Goal: Transaction & Acquisition: Purchase product/service

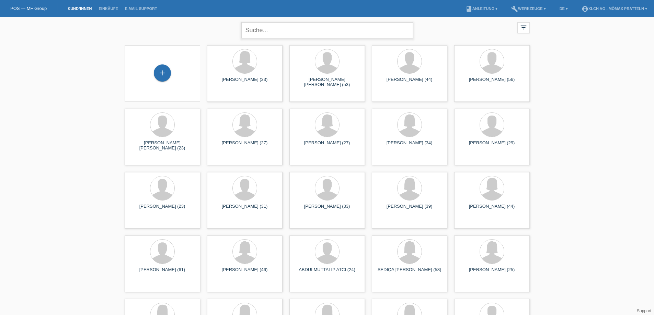
click at [275, 29] on input "text" at bounding box center [327, 30] width 172 height 16
click at [276, 28] on input "text" at bounding box center [327, 30] width 172 height 16
type input "G"
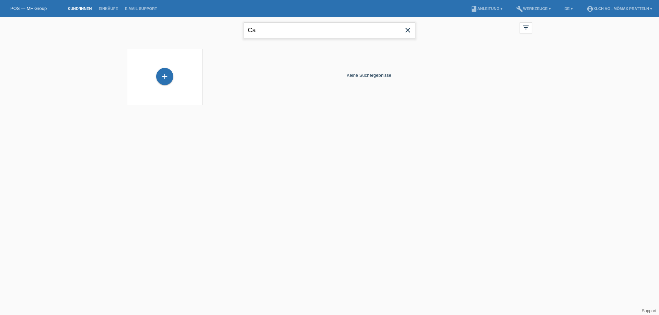
type input "C"
type input "Kameri"
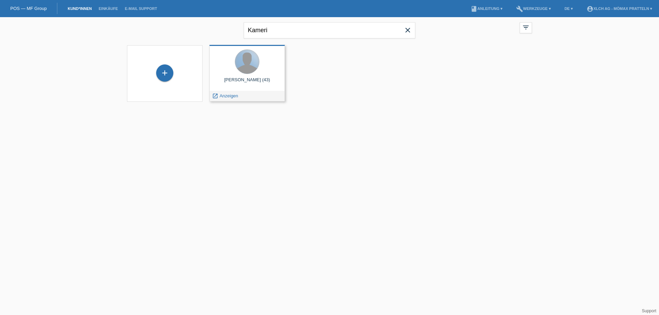
click at [249, 60] on div at bounding box center [247, 62] width 24 height 24
click at [267, 53] on div at bounding box center [247, 62] width 65 height 26
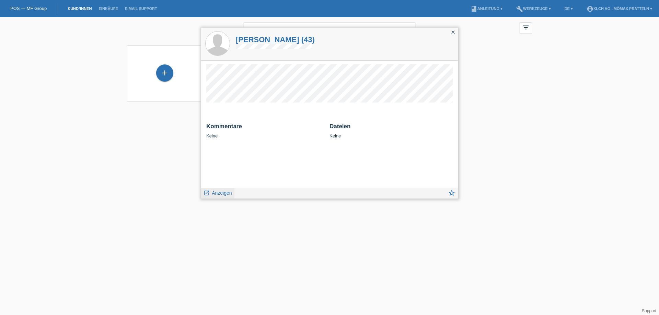
click at [221, 193] on span "Anzeigen" at bounding box center [222, 193] width 20 height 5
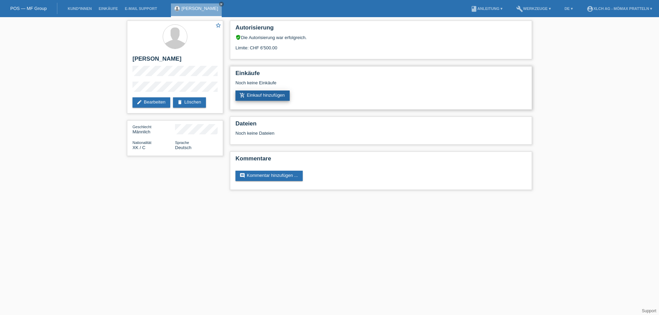
click at [264, 96] on link "add_shopping_cart Einkauf hinzufügen" at bounding box center [262, 96] width 54 height 10
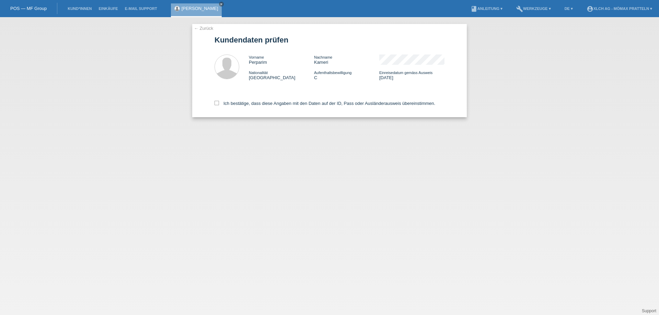
click at [214, 103] on div "← Zurück Kundendaten prüfen Vorname Perparim Nachname Kameri Nationalität Kosov…" at bounding box center [329, 70] width 275 height 93
click at [219, 104] on label "Ich bestätige, dass diese Angaben mit den Daten auf der ID, Pass oder Ausländer…" at bounding box center [325, 103] width 221 height 5
click at [219, 104] on input "Ich bestätige, dass diese Angaben mit den Daten auf der ID, Pass oder Ausländer…" at bounding box center [217, 103] width 4 height 4
checkbox input "true"
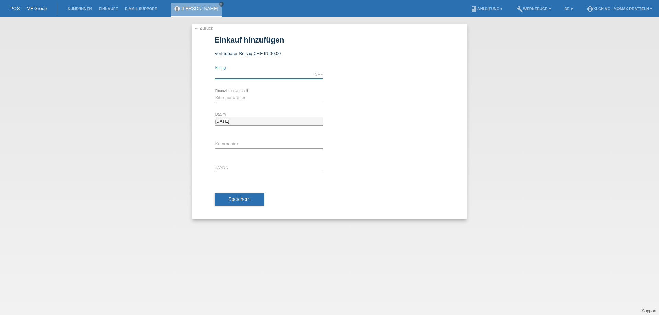
click at [248, 74] on input "text" at bounding box center [269, 74] width 108 height 9
type input "2142.45"
click at [232, 94] on select "Bitte auswählen Kauf auf Rechnung mit Teilzahlungsoption Fixe Raten - Zinsübern…" at bounding box center [269, 98] width 108 height 8
select select "113"
click at [215, 94] on select "Bitte auswählen Kauf auf Rechnung mit Teilzahlungsoption Fixe Raten - Zinsübern…" at bounding box center [269, 98] width 108 height 8
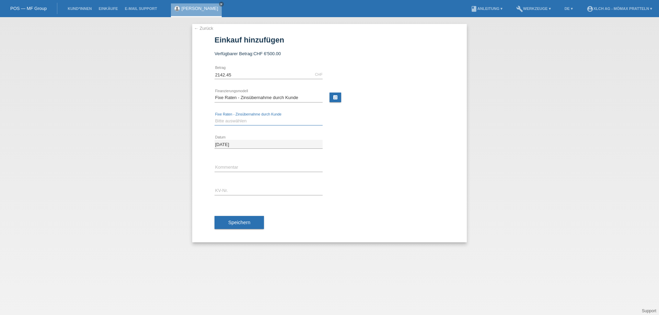
click at [246, 119] on select "Bitte auswählen 6 Raten 12 Raten 24 Raten 36 Raten" at bounding box center [269, 121] width 108 height 8
select select "324"
click at [215, 117] on select "Bitte auswählen 6 Raten 12 Raten 24 Raten 36 Raten" at bounding box center [269, 121] width 108 height 8
click at [336, 97] on link "calculate" at bounding box center [336, 98] width 12 height 10
type input "2142.45"
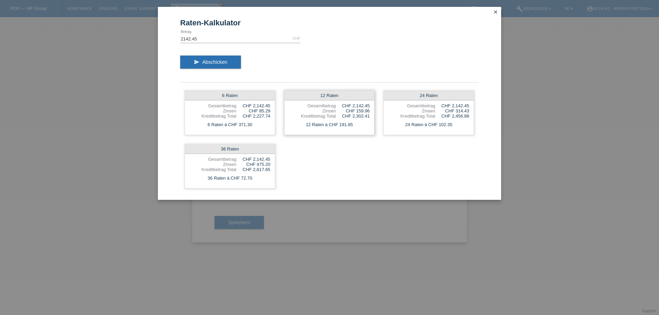
click at [329, 111] on div "Zinsen" at bounding box center [312, 110] width 47 height 5
click at [236, 65] on button "send Abschicken" at bounding box center [210, 62] width 61 height 13
click at [496, 11] on icon "close" at bounding box center [495, 11] width 5 height 5
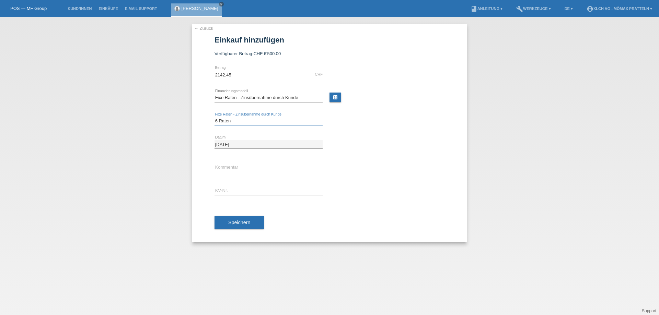
click at [240, 119] on select "Bitte auswählen 6 Raten 12 Raten 24 Raten 36 Raten" at bounding box center [269, 121] width 108 height 8
select select "325"
click at [215, 117] on select "Bitte auswählen 6 Raten 12 Raten 24 Raten 36 Raten" at bounding box center [269, 121] width 108 height 8
click at [258, 165] on input "text" at bounding box center [269, 167] width 108 height 9
click at [219, 187] on input "text" at bounding box center [269, 191] width 108 height 9
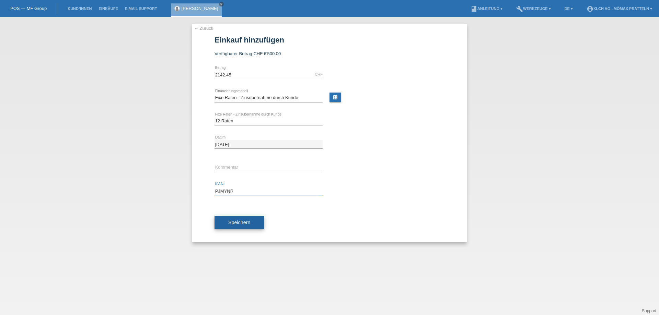
type input "PJMYNR"
click at [251, 225] on button "Speichern" at bounding box center [239, 222] width 49 height 13
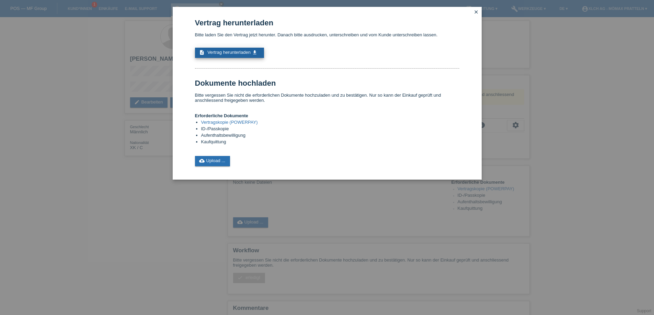
click at [241, 53] on span "Vertrag herunterladen" at bounding box center [228, 52] width 43 height 5
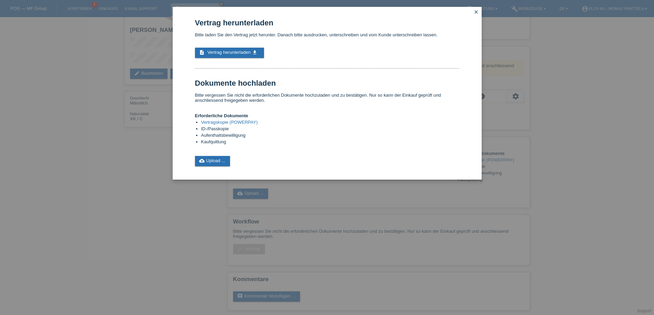
scroll to position [31, 0]
click at [220, 165] on link "cloud_upload Upload ..." at bounding box center [212, 161] width 35 height 10
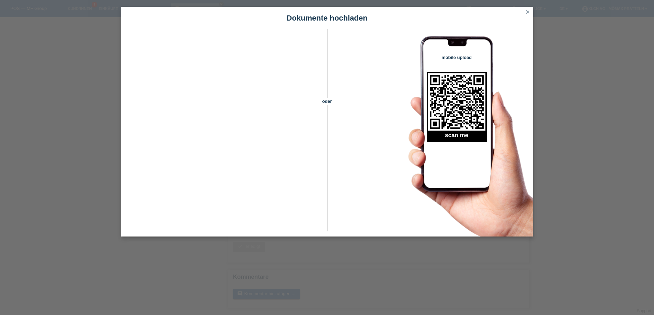
click at [315, 62] on div "oder" at bounding box center [327, 123] width 24 height 189
click at [527, 12] on icon "close" at bounding box center [527, 11] width 5 height 5
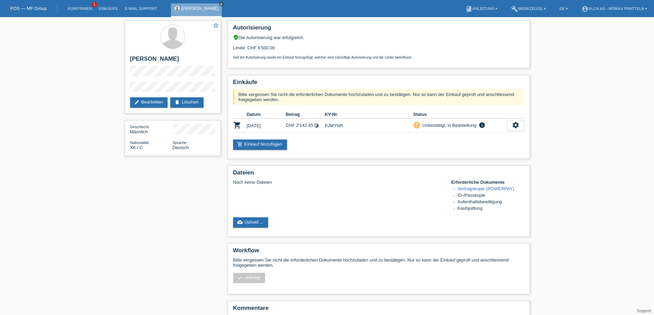
scroll to position [31, 0]
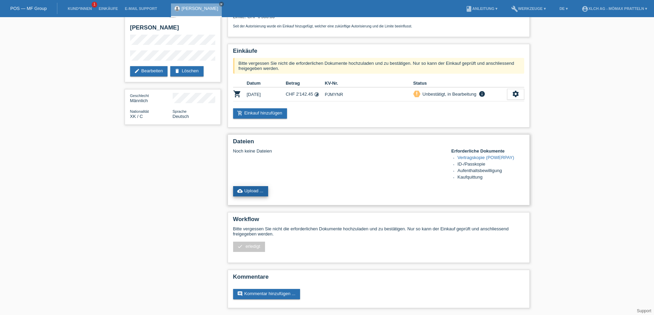
click at [260, 189] on link "cloud_upload Upload ..." at bounding box center [250, 191] width 35 height 10
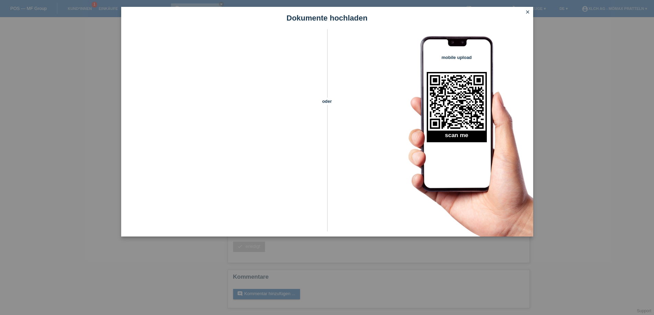
click at [528, 10] on icon "close" at bounding box center [527, 11] width 5 height 5
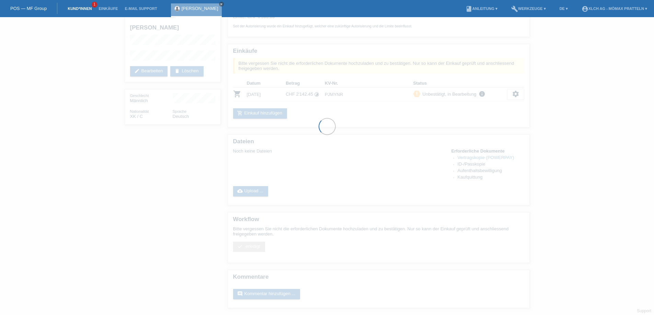
click at [70, 7] on link "Kund*innen" at bounding box center [79, 9] width 31 height 4
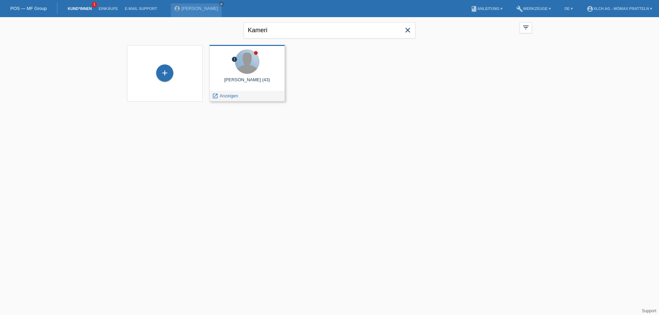
click at [243, 58] on div at bounding box center [247, 62] width 24 height 24
click at [229, 99] on div "launch Anzeigen" at bounding box center [225, 96] width 31 height 10
click at [229, 97] on span "Anzeigen" at bounding box center [229, 95] width 19 height 5
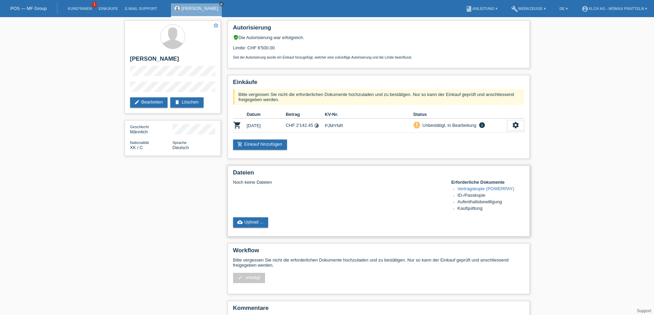
scroll to position [31, 0]
